Goal: Information Seeking & Learning: Learn about a topic

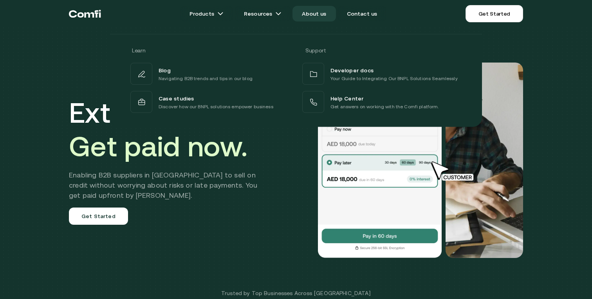
click at [320, 16] on link "About us" at bounding box center [313, 14] width 43 height 16
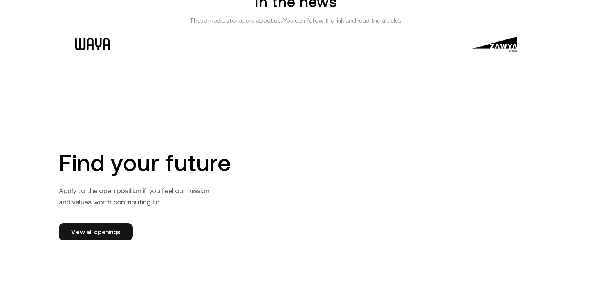
scroll to position [1157, 0]
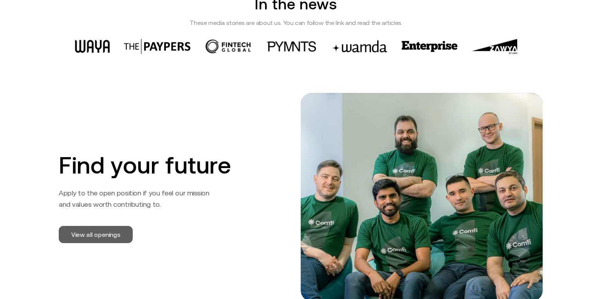
click at [110, 232] on link "View all openings" at bounding box center [96, 234] width 74 height 17
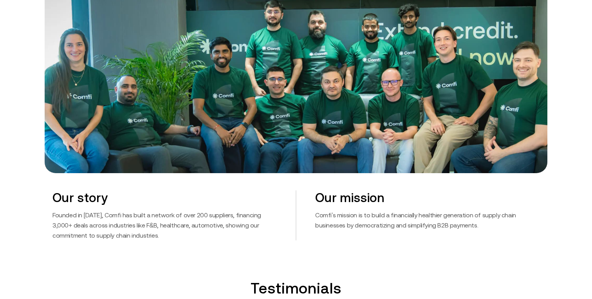
scroll to position [344, 0]
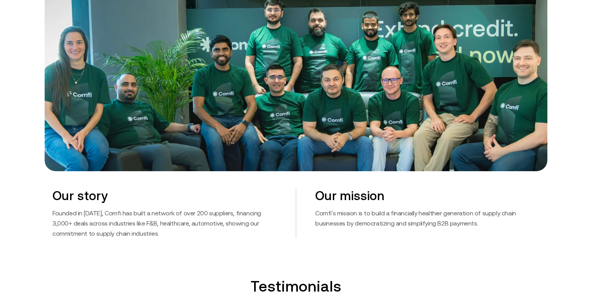
click at [261, 203] on div "Our story Founded in [DATE], Comfi has built a network of over 200 suppliers, f…" at bounding box center [173, 214] width 243 height 50
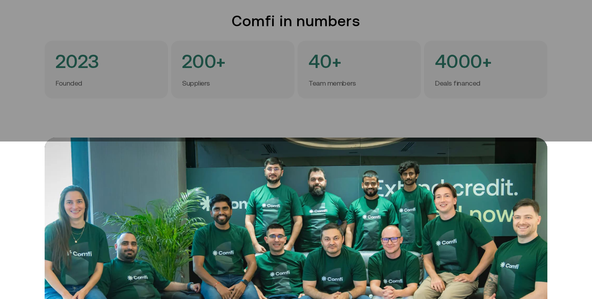
scroll to position [0, 0]
